Goal: Task Accomplishment & Management: Manage account settings

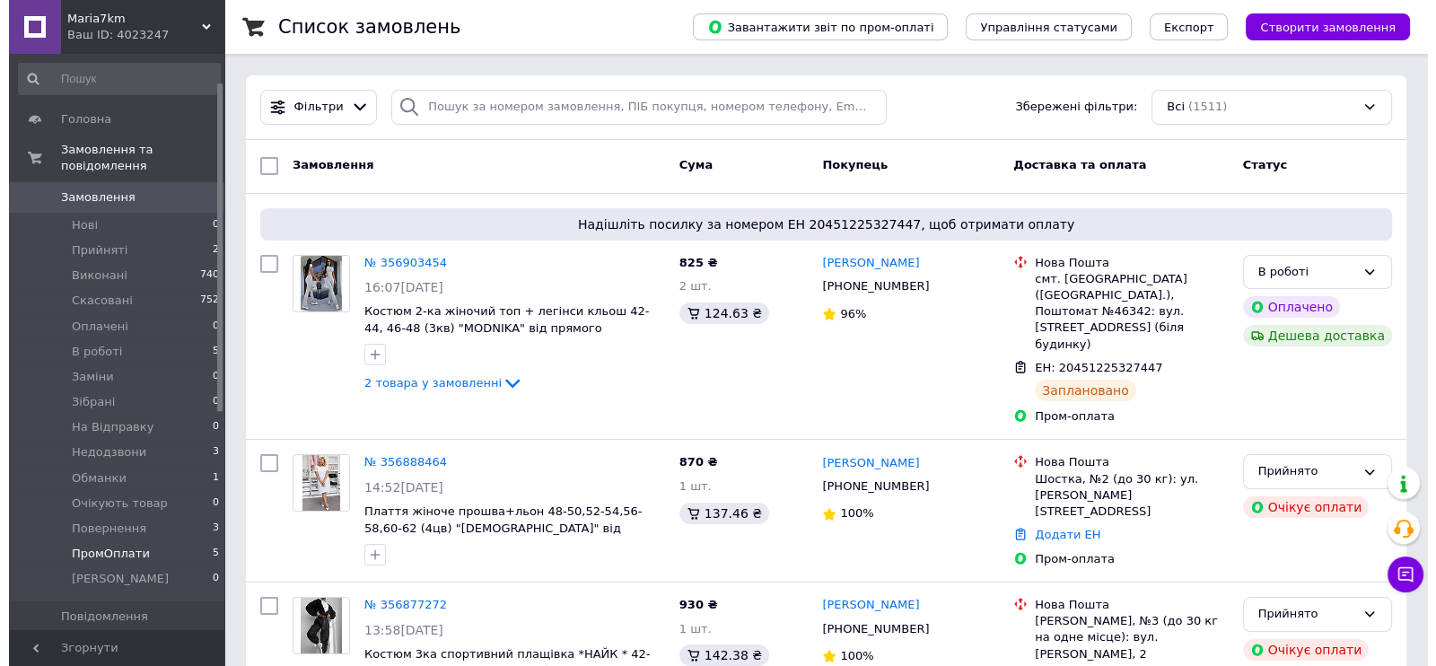
scroll to position [223, 0]
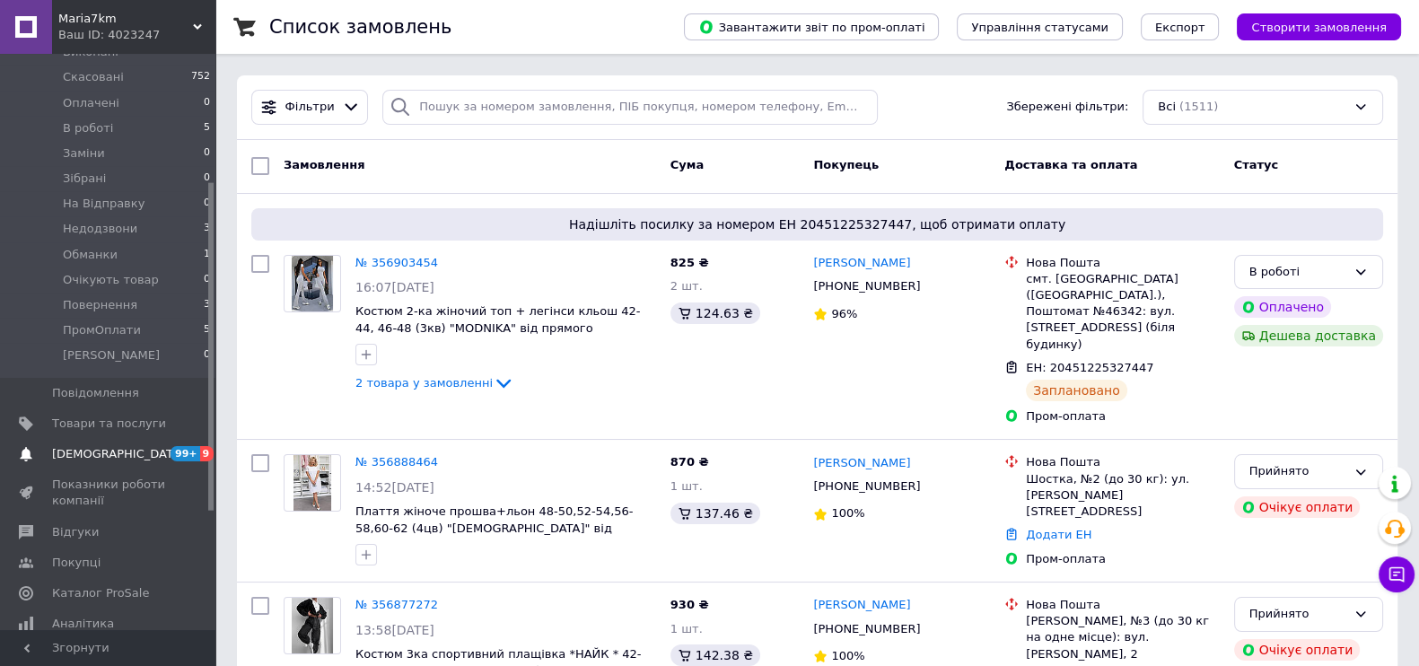
click at [94, 446] on span "[DEMOGRAPHIC_DATA]" at bounding box center [118, 454] width 133 height 16
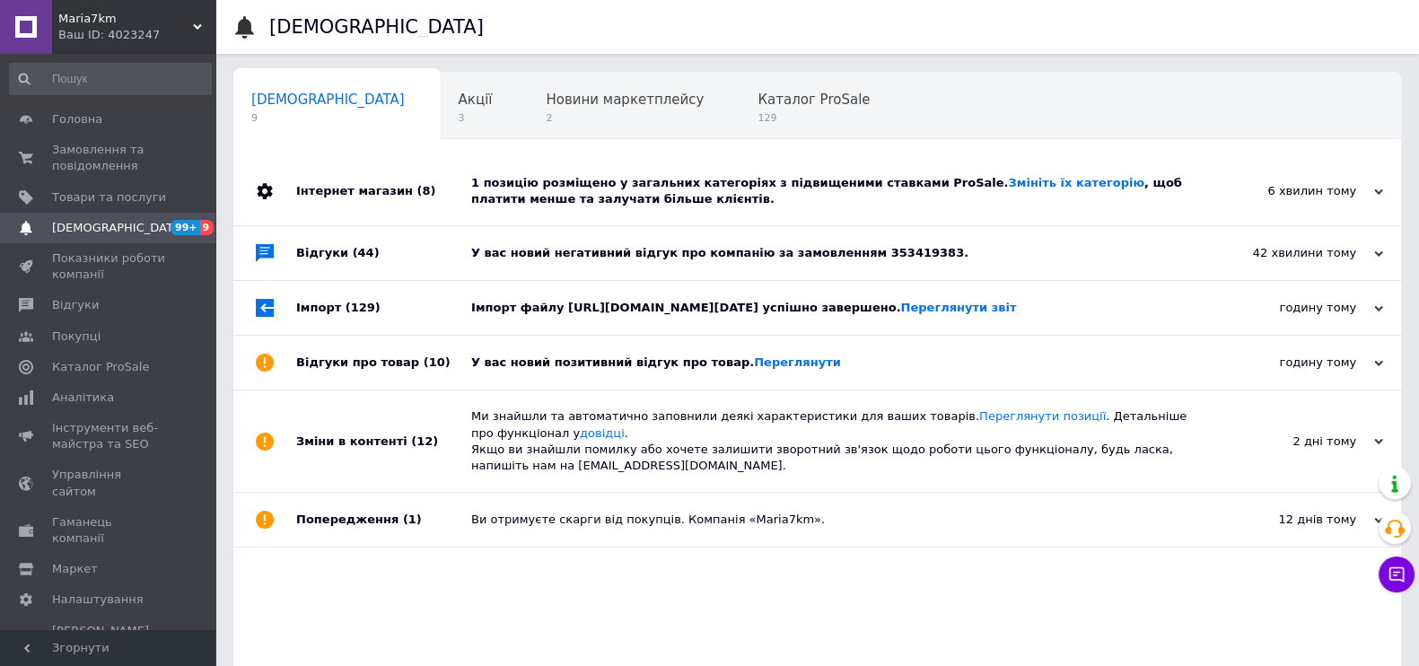
click at [591, 371] on div "У вас новий позитивний відгук про товар. [GEOGRAPHIC_DATA]" at bounding box center [837, 362] width 732 height 16
click at [589, 316] on div "Імпорт файлу [URL][DOMAIN_NAME][DATE] успішно завершено. Переглянути звіт" at bounding box center [837, 308] width 732 height 16
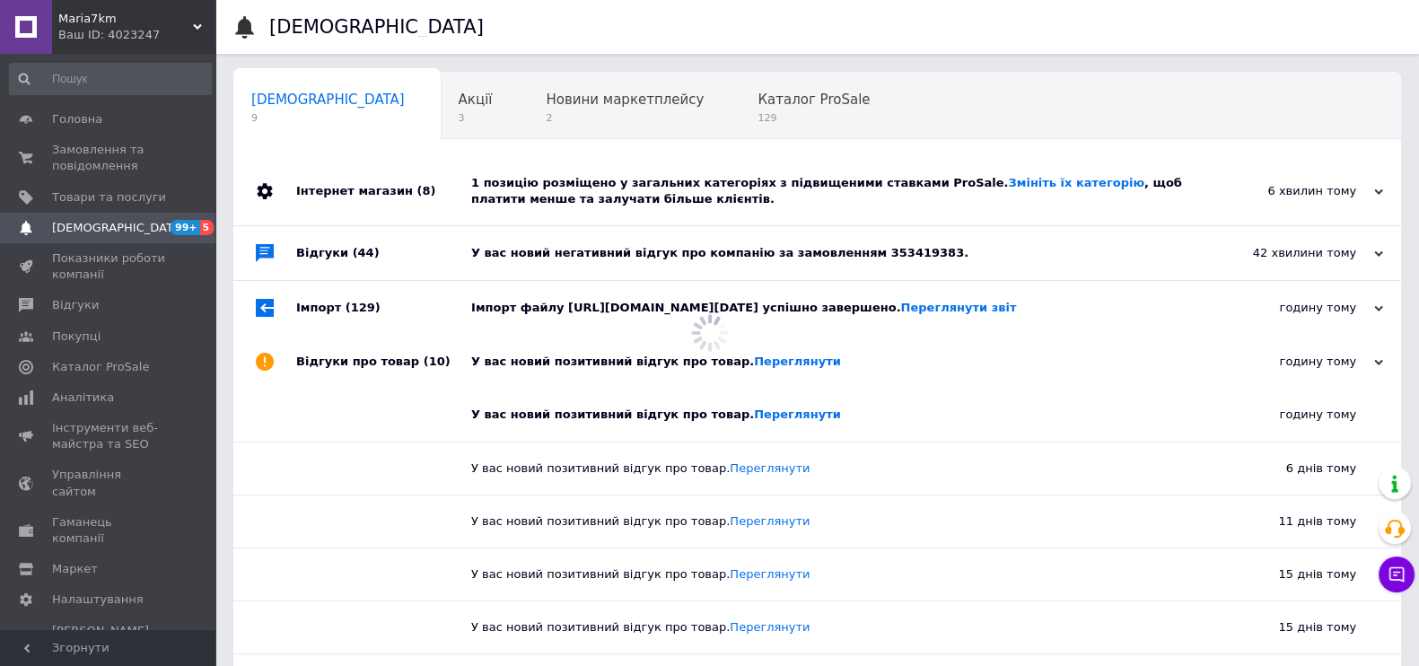
drag, startPoint x: 595, startPoint y: 267, endPoint x: 598, endPoint y: 199, distance: 67.4
click at [595, 265] on div "У вас новий негативний відгук про компанію за замовленням 353419383." at bounding box center [837, 253] width 732 height 54
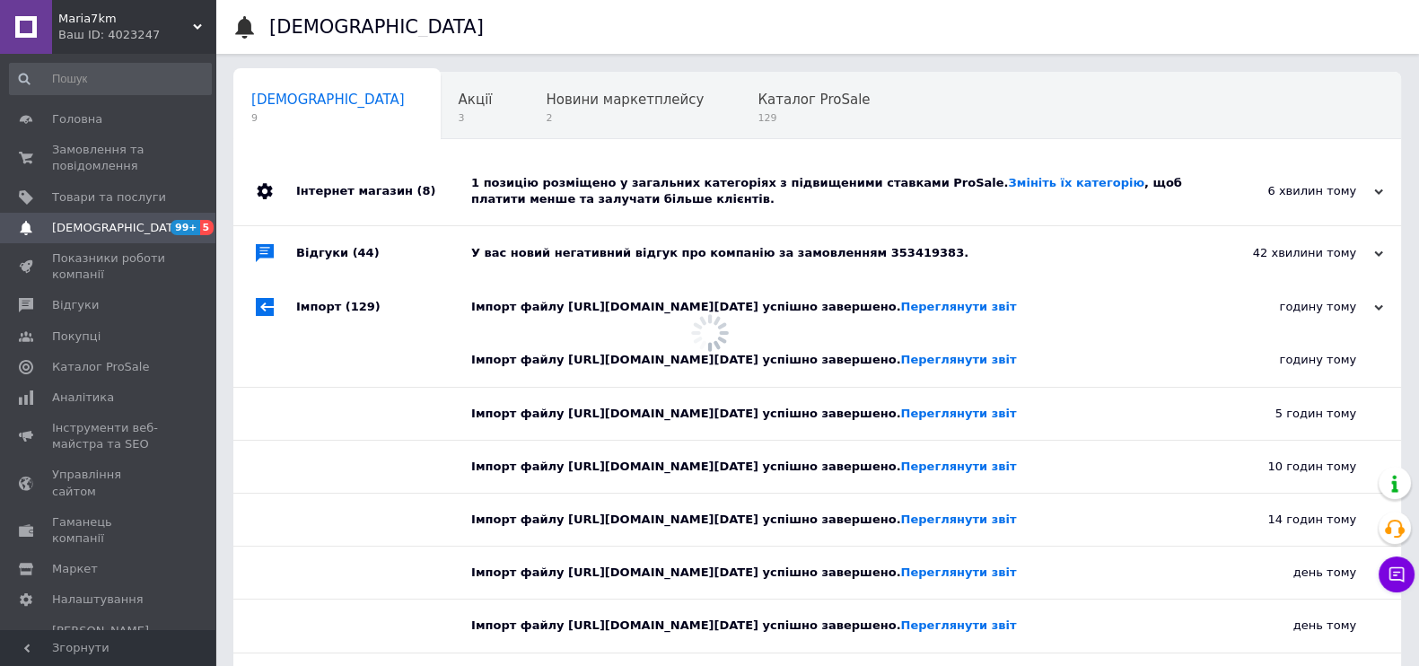
click at [598, 199] on div "1 позицію розміщено у загальних категоріях з підвищеними ставками ProSale. Змін…" at bounding box center [837, 191] width 732 height 32
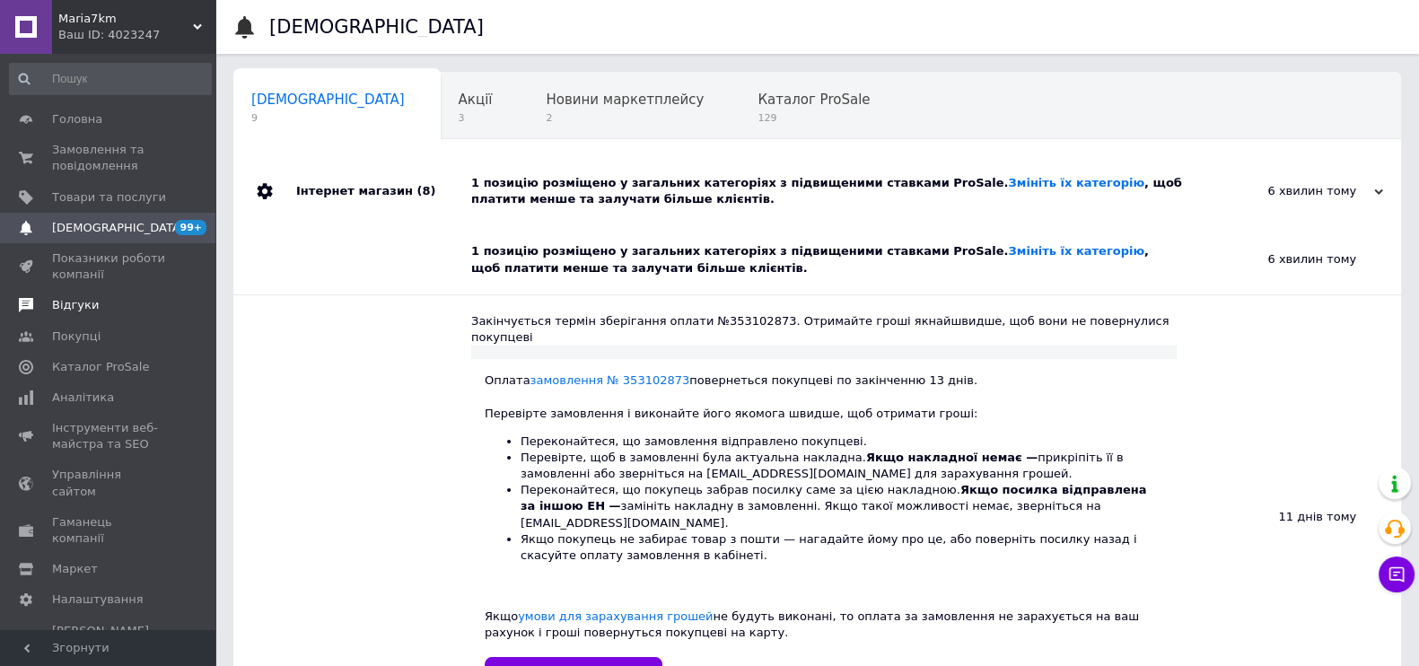
click at [75, 314] on link "Відгуки" at bounding box center [110, 305] width 221 height 31
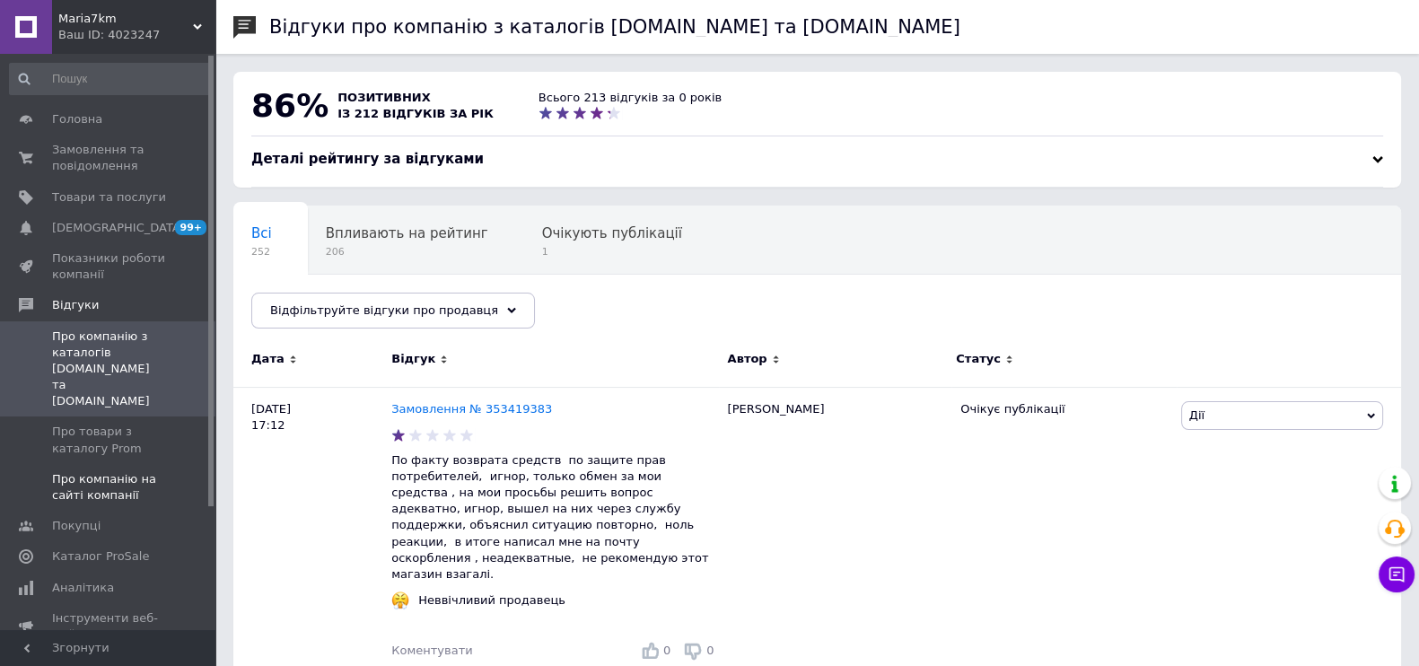
click at [83, 471] on span "Про компанію на сайті компанії" at bounding box center [109, 487] width 114 height 32
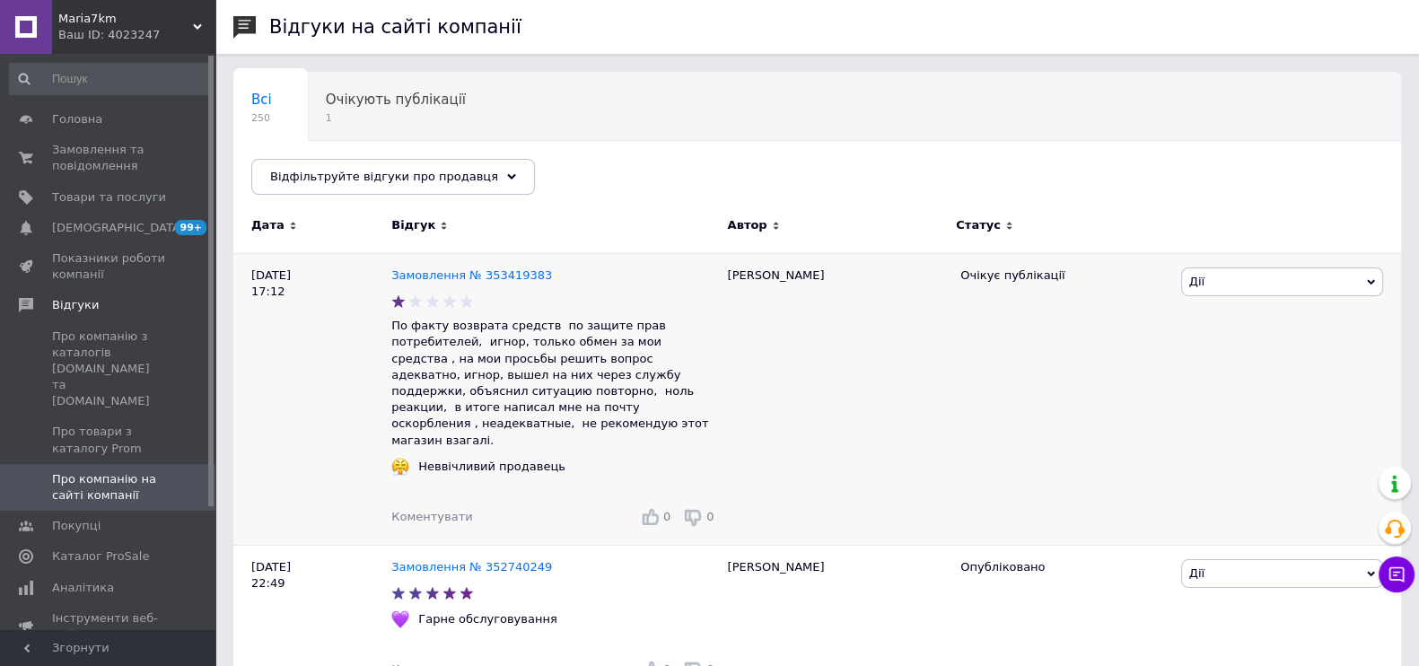
click at [1219, 279] on span "Дії" at bounding box center [1282, 281] width 202 height 29
click at [1238, 387] on li "Приховати на сайті" at bounding box center [1282, 391] width 200 height 25
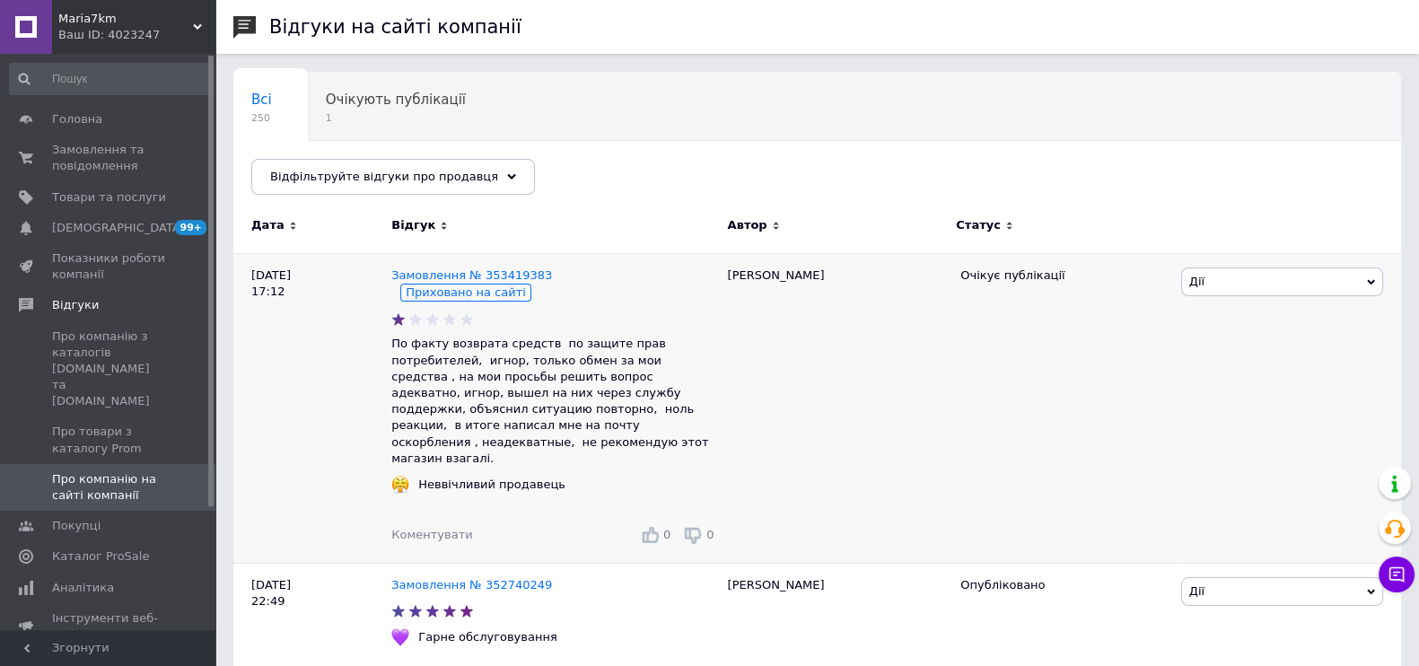
click at [445, 528] on span "Коментувати" at bounding box center [431, 534] width 81 height 13
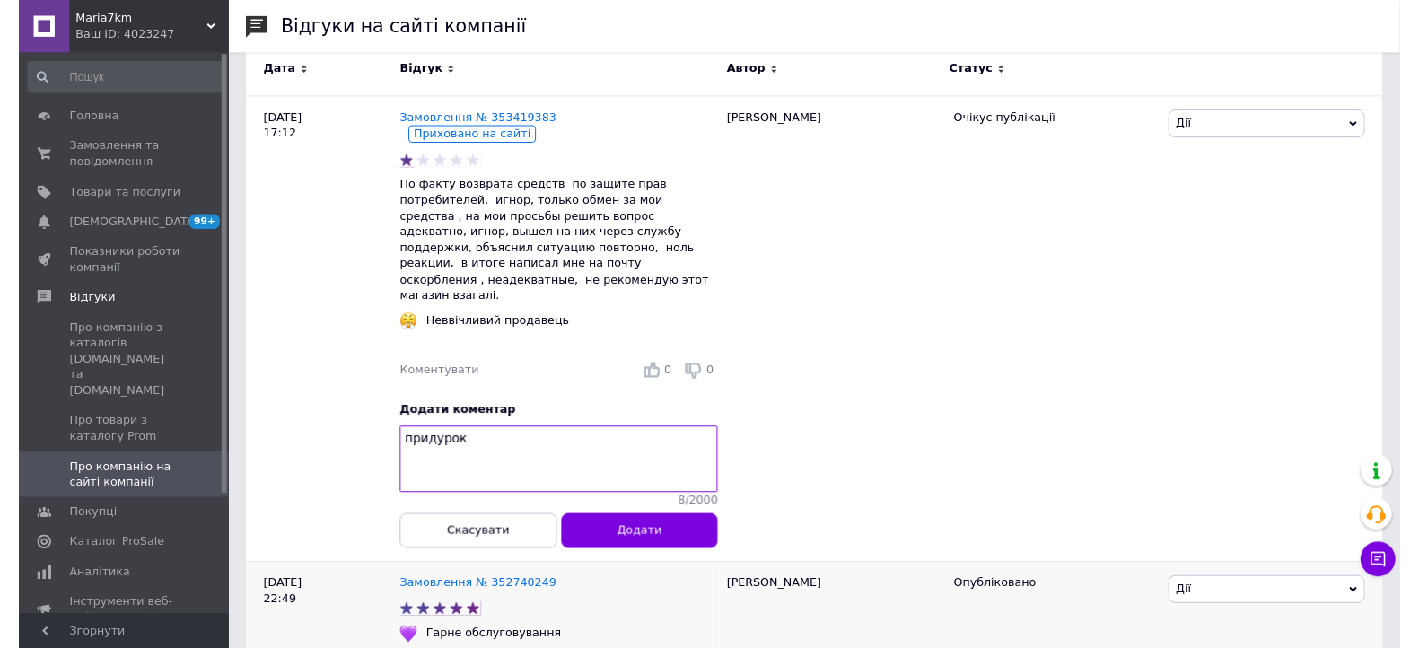
scroll to position [223, 0]
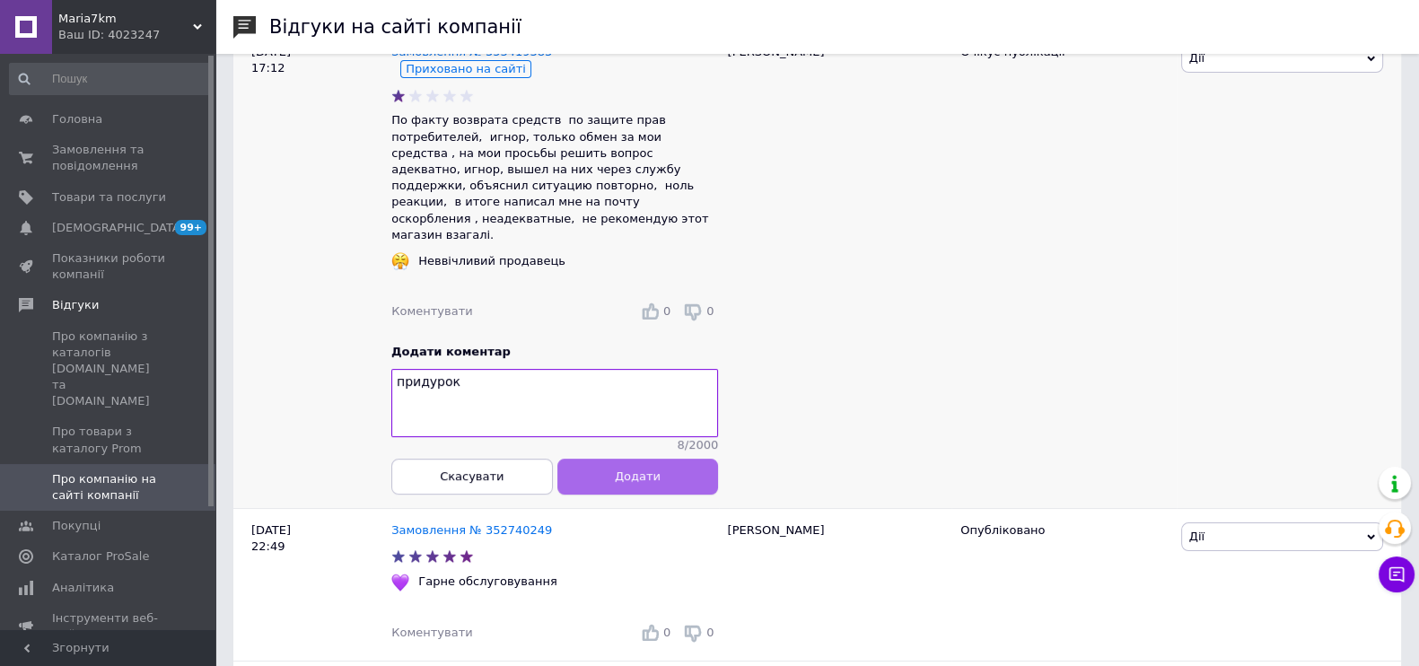
type textarea "придурок"
click at [592, 459] on button "Додати" at bounding box center [638, 477] width 162 height 36
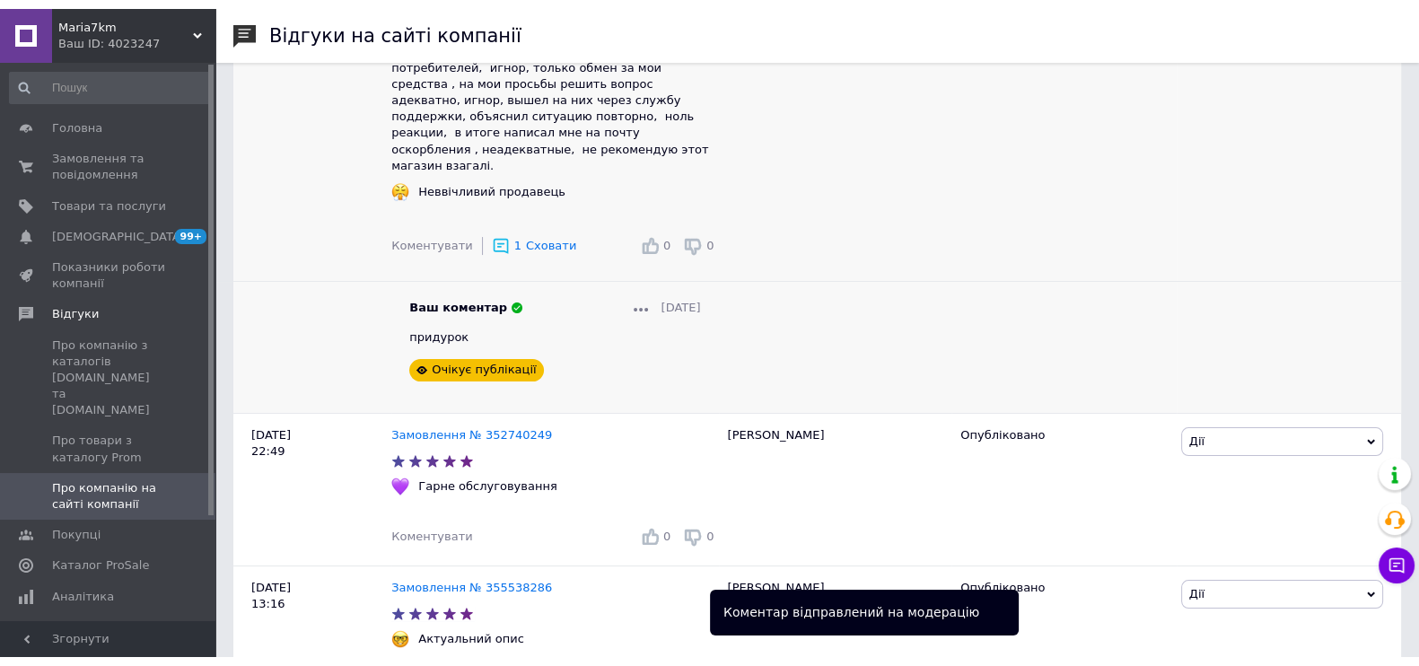
scroll to position [0, 0]
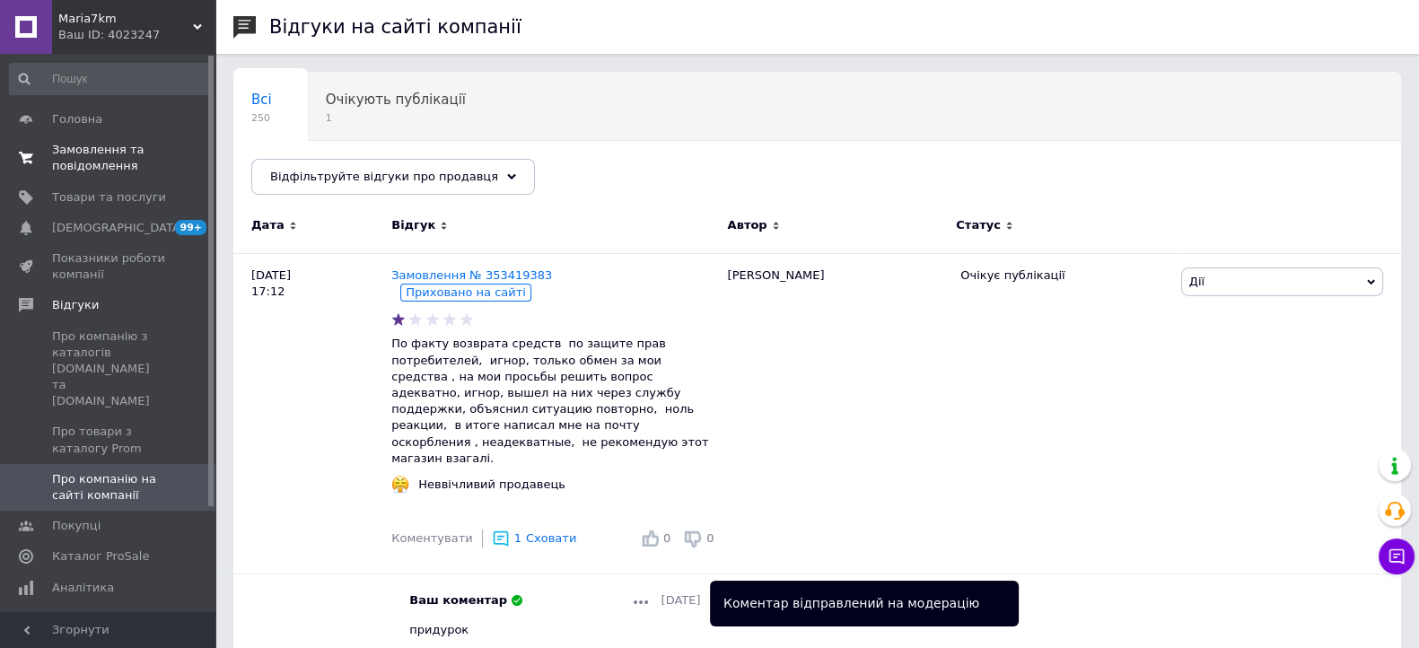
click at [94, 171] on span "Замовлення та повідомлення" at bounding box center [109, 158] width 114 height 32
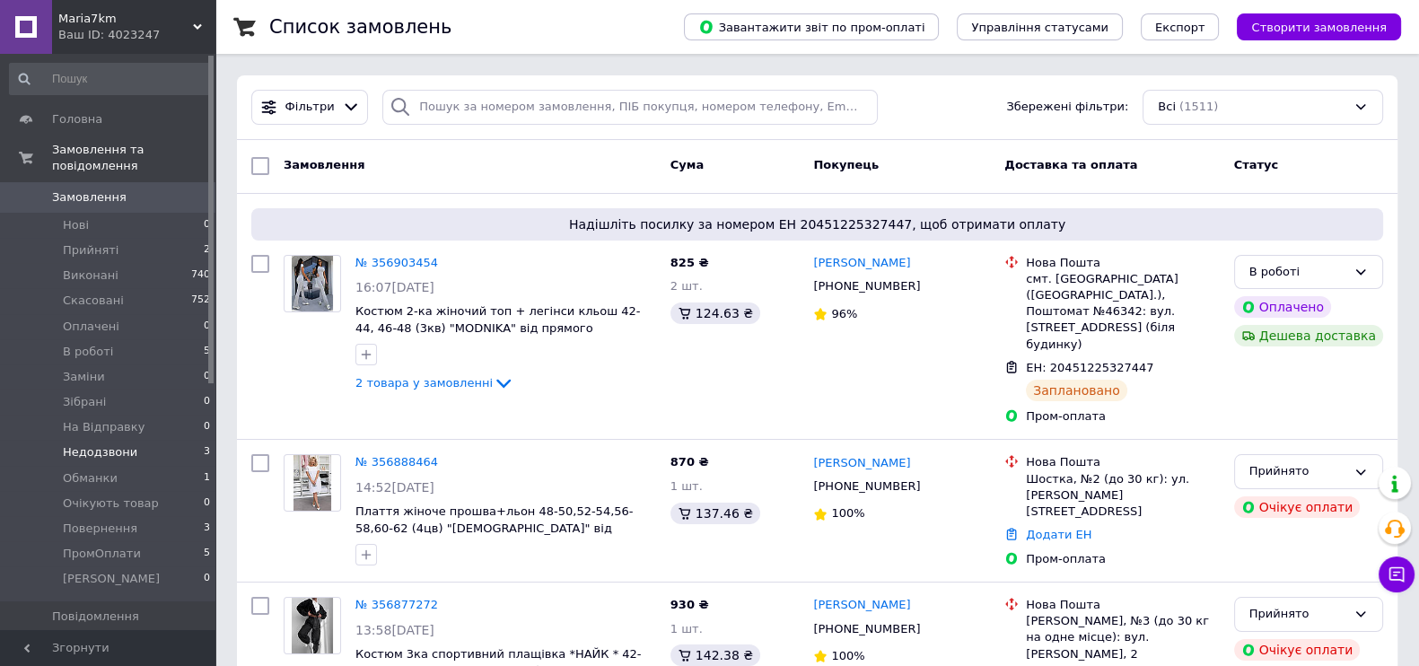
click at [126, 444] on span "Недодзвони" at bounding box center [100, 452] width 74 height 16
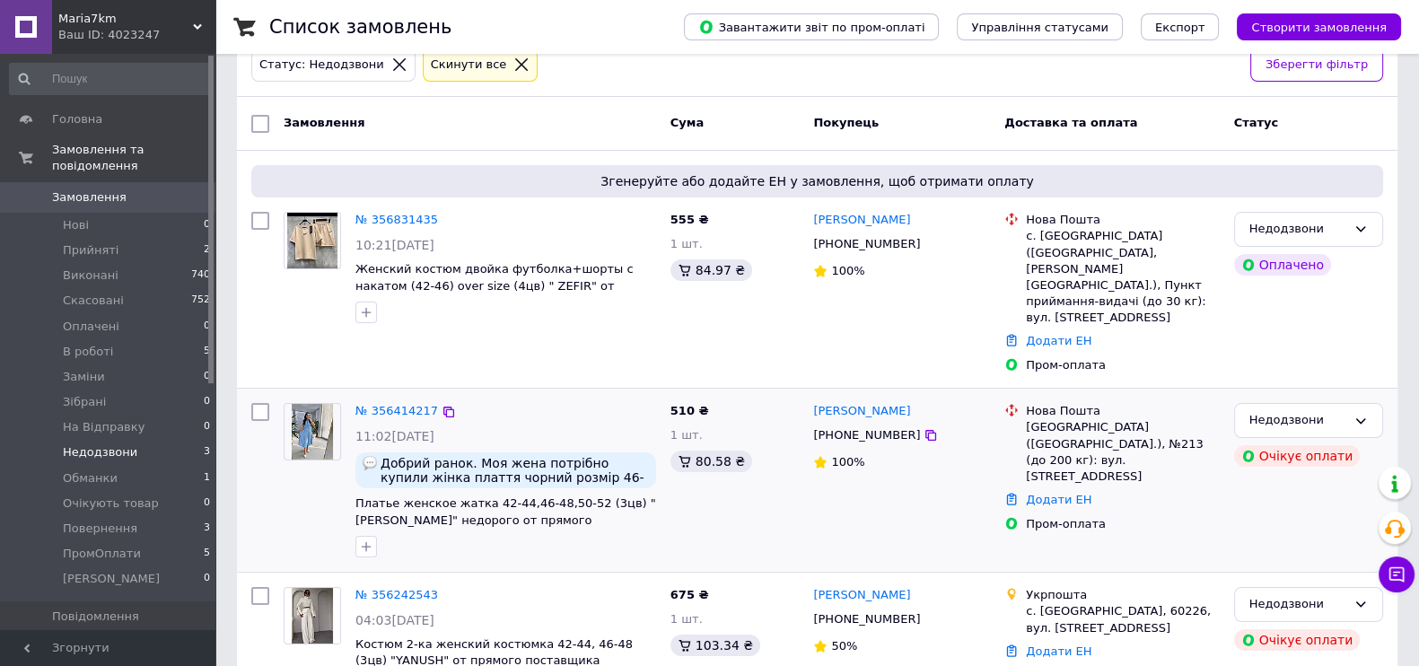
scroll to position [141, 0]
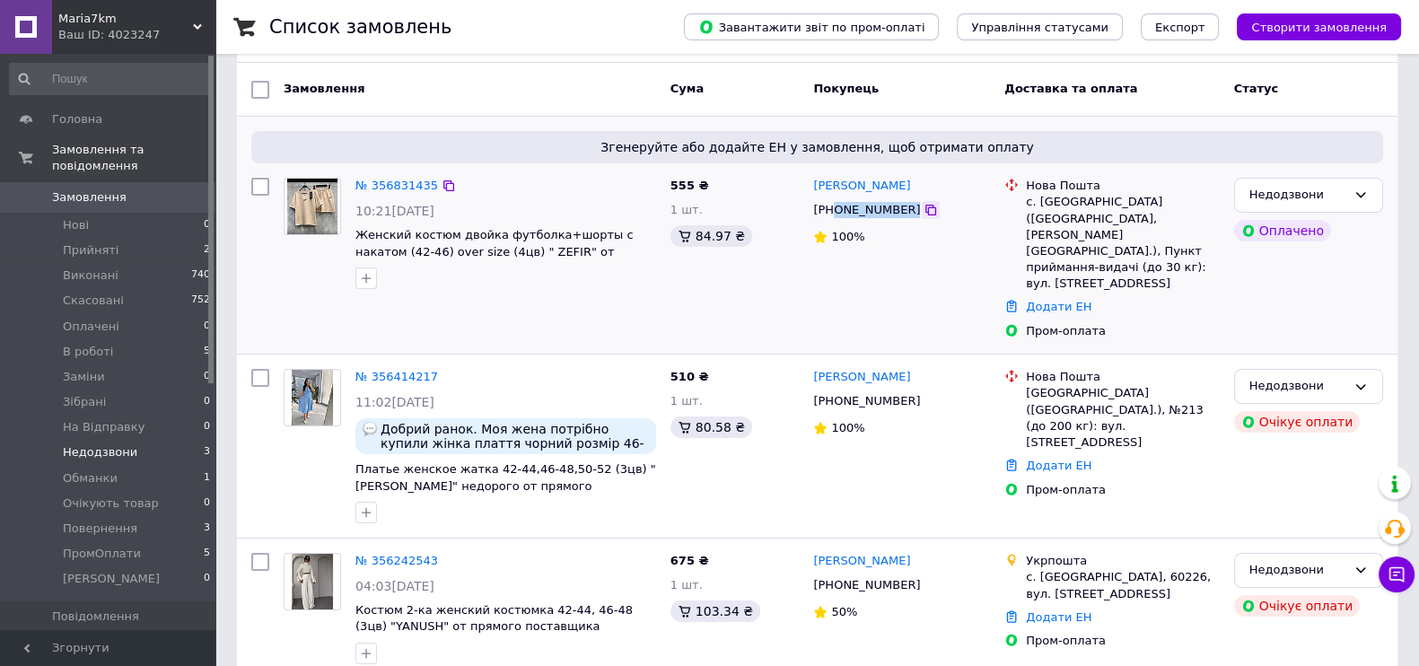
drag, startPoint x: 831, startPoint y: 208, endPoint x: 901, endPoint y: 208, distance: 70.0
click at [901, 208] on div "[PHONE_NUMBER]" at bounding box center [901, 210] width 180 height 20
copy div "0975983511"
drag, startPoint x: 836, startPoint y: 366, endPoint x: 920, endPoint y: 363, distance: 83.5
click at [920, 391] on div "[PHONE_NUMBER]" at bounding box center [901, 401] width 180 height 20
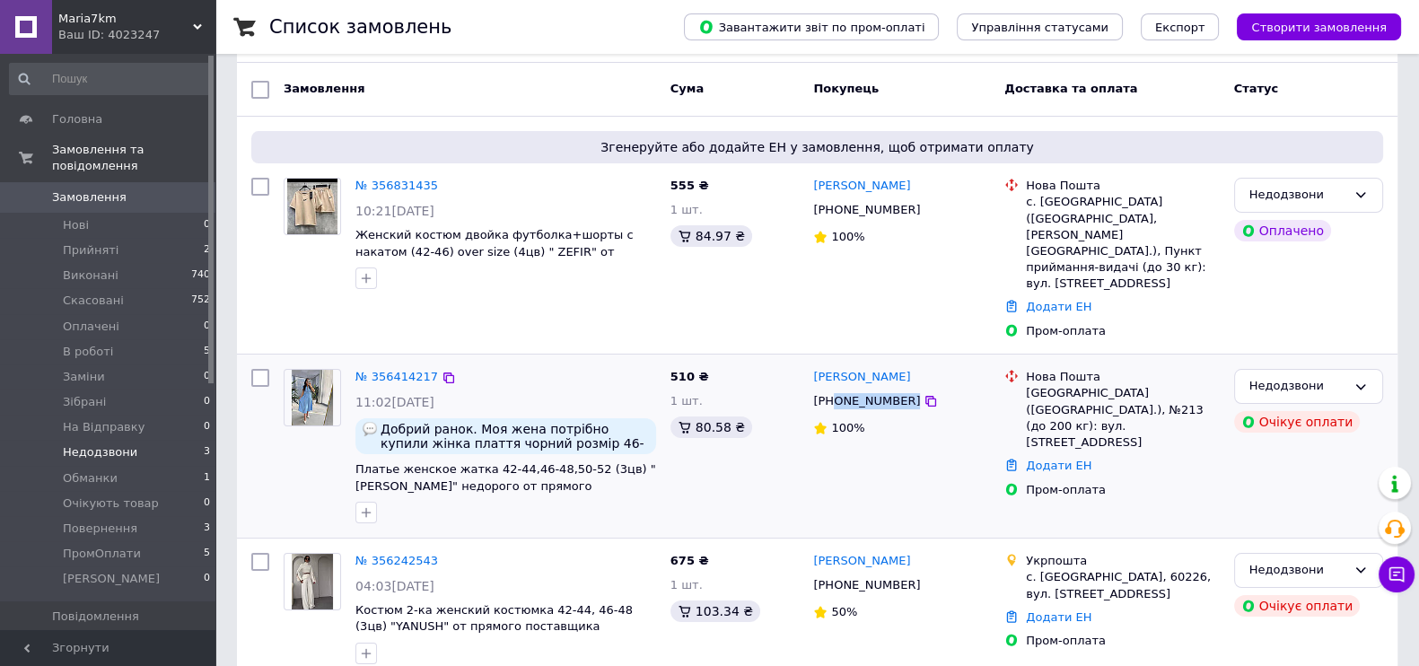
copy div "0994741948"
click at [113, 189] on span "Замовлення" at bounding box center [89, 197] width 74 height 16
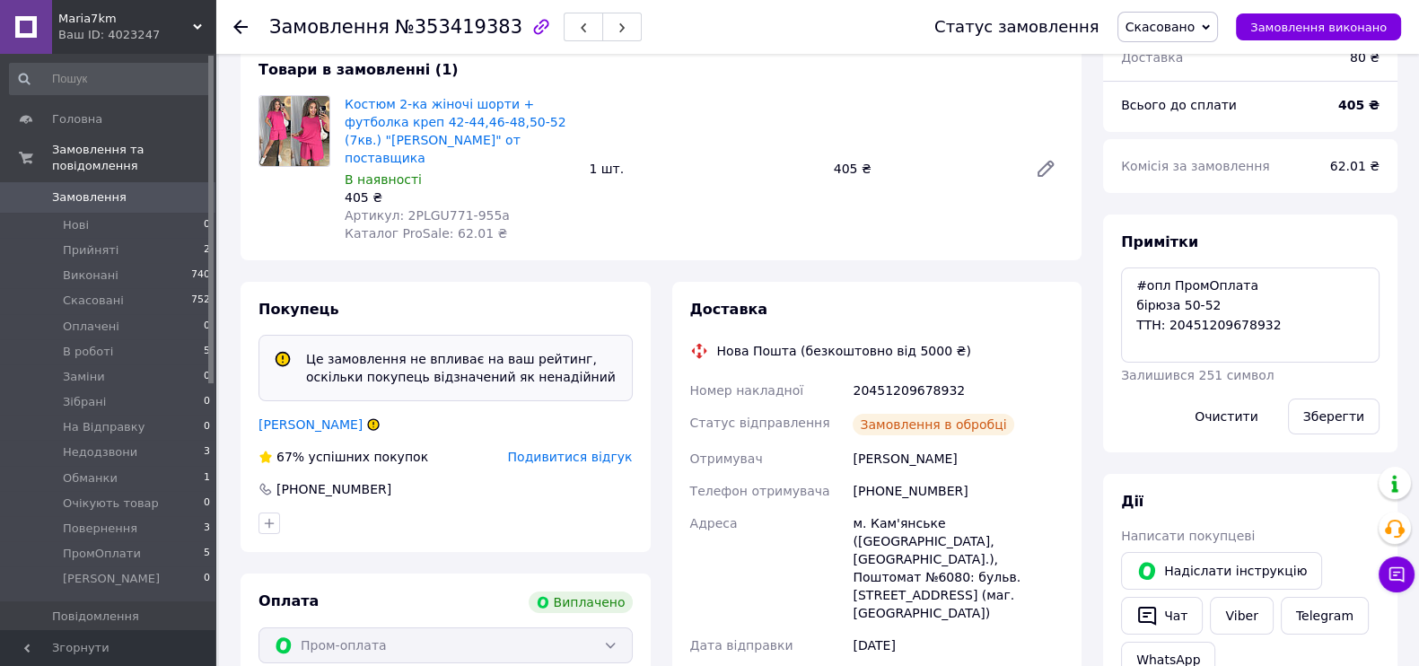
scroll to position [405, 0]
